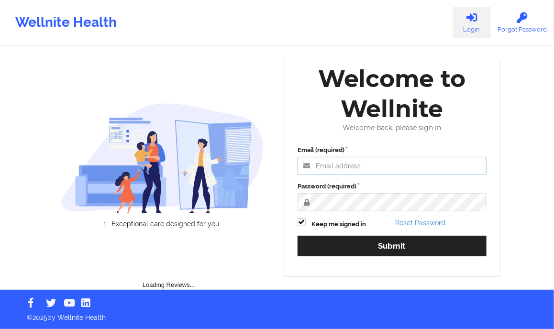
click at [321, 171] on input "Email (required)" at bounding box center [391, 166] width 189 height 18
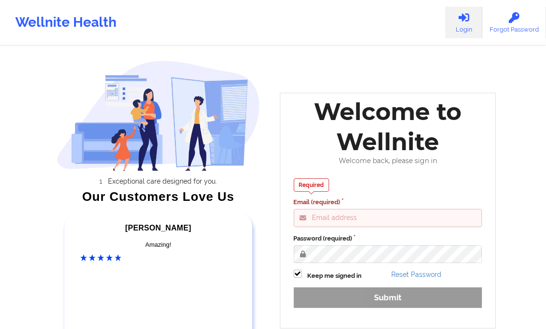
type input "[PERSON_NAME][EMAIL_ADDRESS][DOMAIN_NAME]"
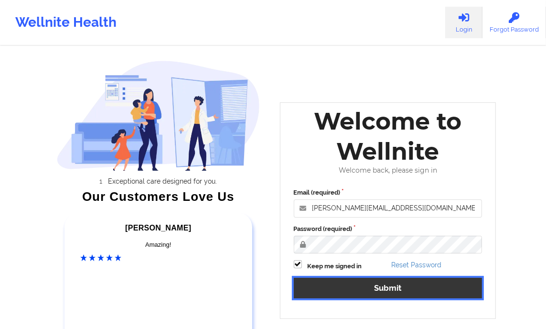
click at [357, 294] on button "Submit" at bounding box center [388, 288] width 189 height 21
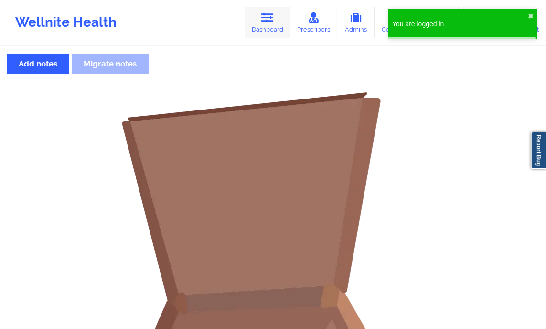
click at [266, 11] on link "Dashboard" at bounding box center [268, 23] width 46 height 32
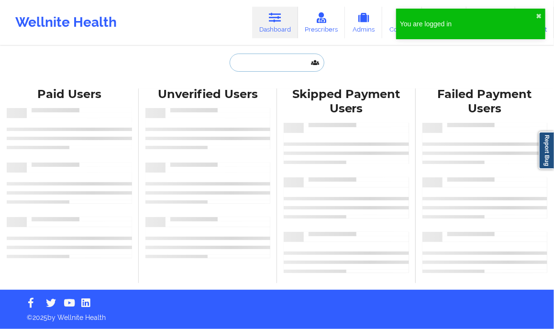
click at [241, 60] on input "text" at bounding box center [276, 63] width 95 height 18
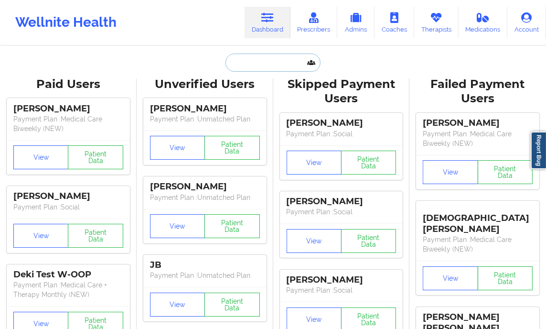
paste input "[PERSON_NAME]"
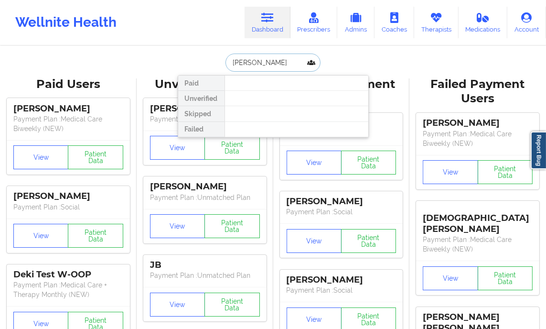
drag, startPoint x: 247, startPoint y: 60, endPoint x: 195, endPoint y: 62, distance: 51.7
click at [195, 62] on div "[PERSON_NAME] Paid Unverified Skipped Failed" at bounding box center [273, 63] width 191 height 18
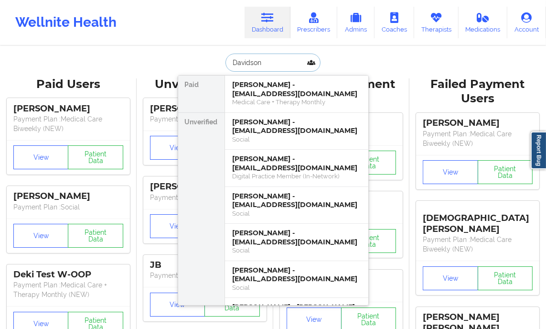
click at [258, 65] on input "Davidson" at bounding box center [273, 63] width 95 height 18
paste input "[PHONE_NUMBER]"
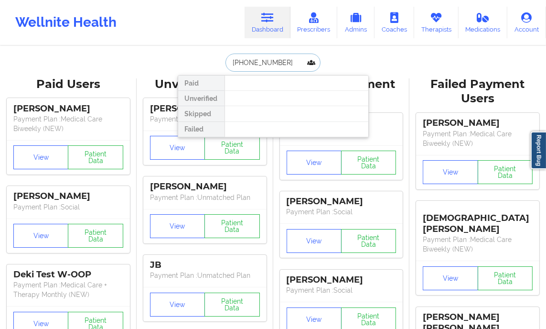
drag, startPoint x: 238, startPoint y: 62, endPoint x: 224, endPoint y: 65, distance: 14.1
click at [226, 65] on input "[PHONE_NUMBER]" at bounding box center [273, 63] width 95 height 18
type input "366671506"
click at [232, 65] on input "366671506" at bounding box center [273, 63] width 95 height 18
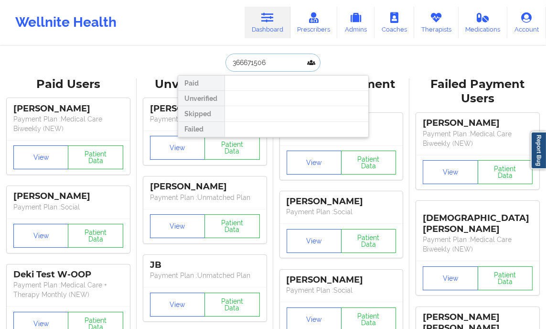
click at [232, 65] on input "366671506" at bounding box center [273, 63] width 95 height 18
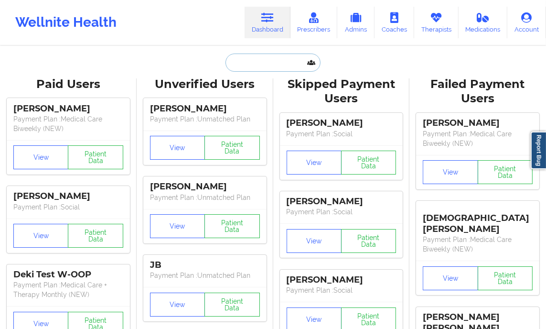
click at [274, 63] on input "text" at bounding box center [273, 63] width 95 height 18
paste input "[EMAIL_ADDRESS][DOMAIN_NAME]"
type input "[EMAIL_ADDRESS][DOMAIN_NAME]"
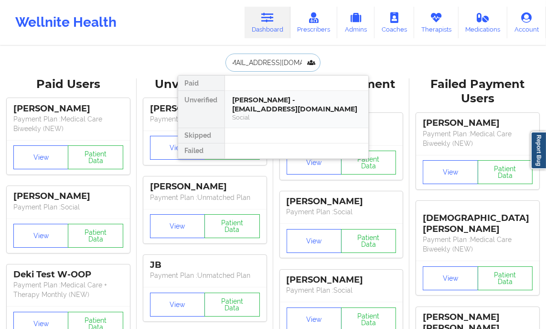
click at [314, 103] on div "[PERSON_NAME] - [EMAIL_ADDRESS][DOMAIN_NAME]" at bounding box center [297, 105] width 128 height 18
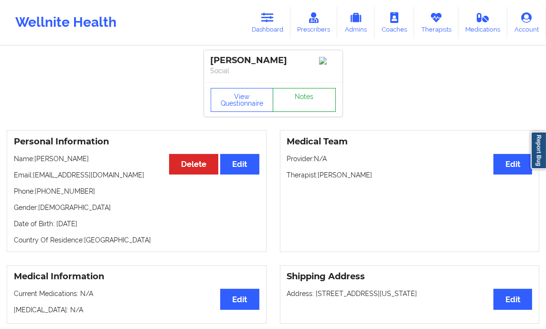
click at [306, 99] on link "Notes" at bounding box center [304, 100] width 63 height 24
